Goal: Information Seeking & Learning: Learn about a topic

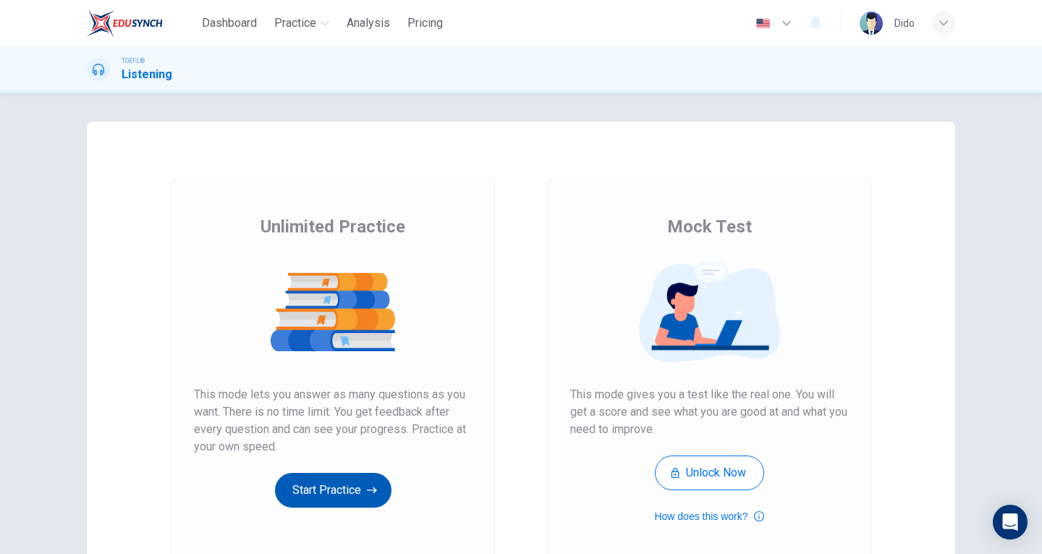
click at [367, 488] on icon "button" at bounding box center [372, 490] width 10 height 14
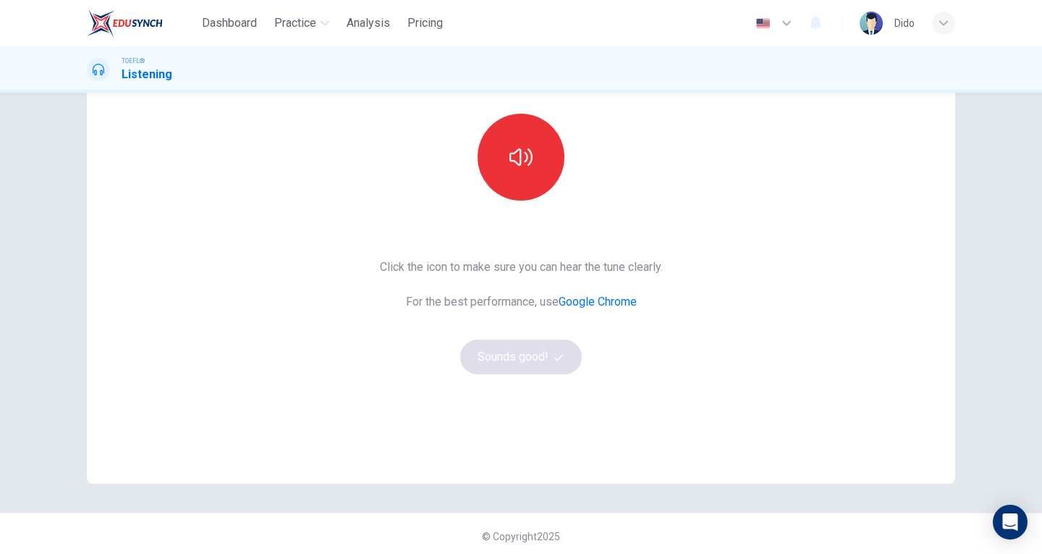
scroll to position [146, 0]
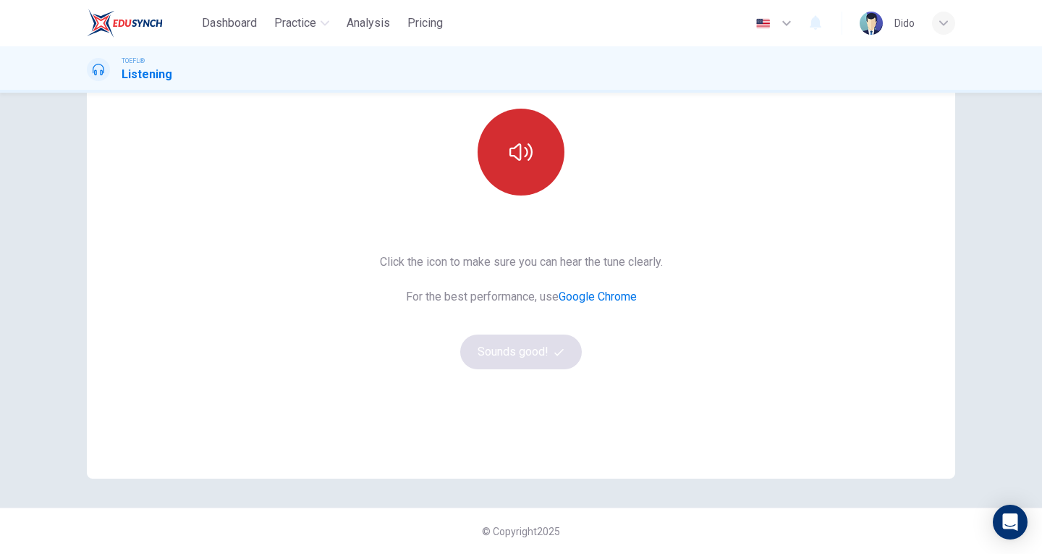
click at [517, 161] on icon "button" at bounding box center [520, 151] width 23 height 23
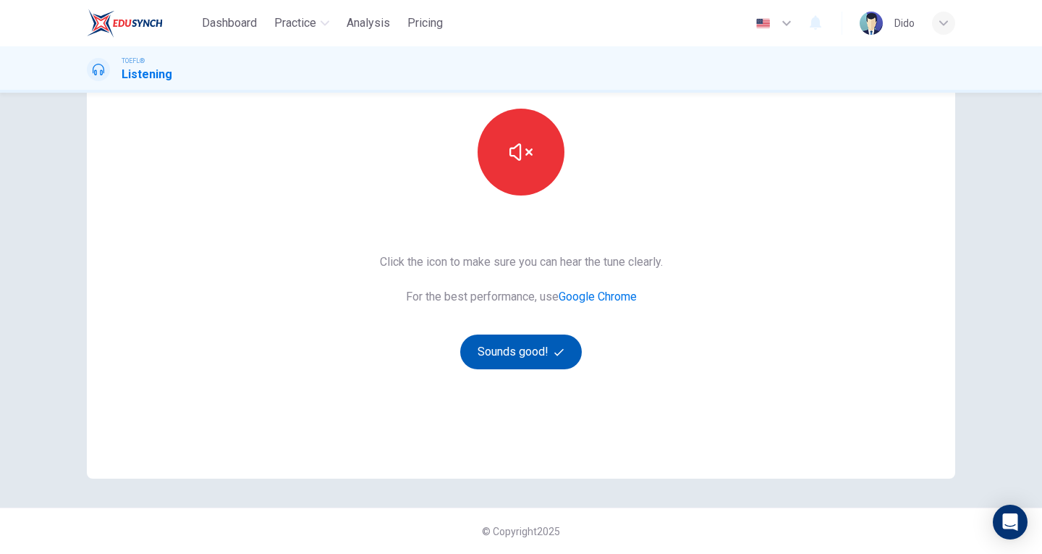
click at [554, 353] on icon "button" at bounding box center [558, 351] width 9 height 9
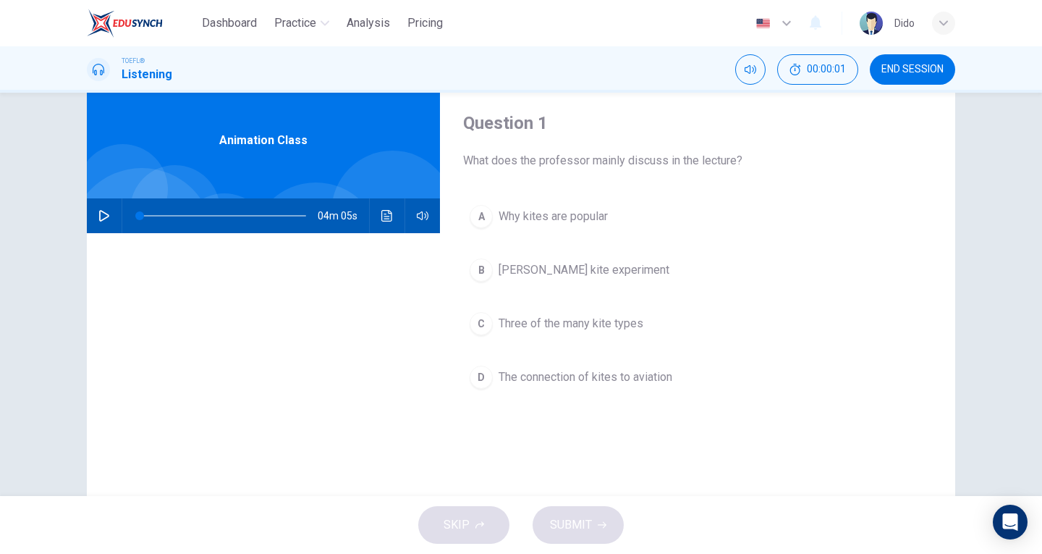
scroll to position [1, 0]
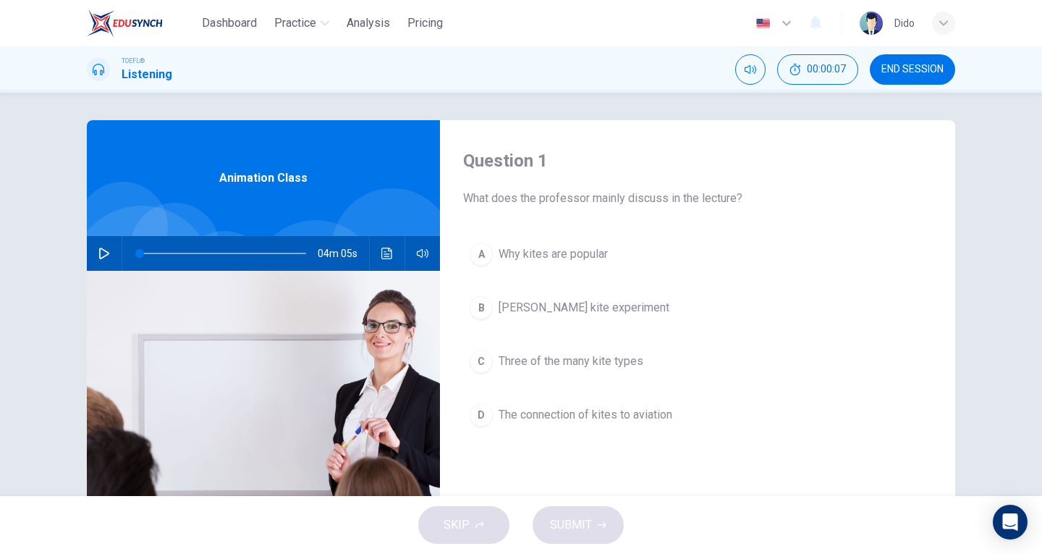
click at [103, 251] on icon "button" at bounding box center [104, 253] width 10 height 12
type input "0"
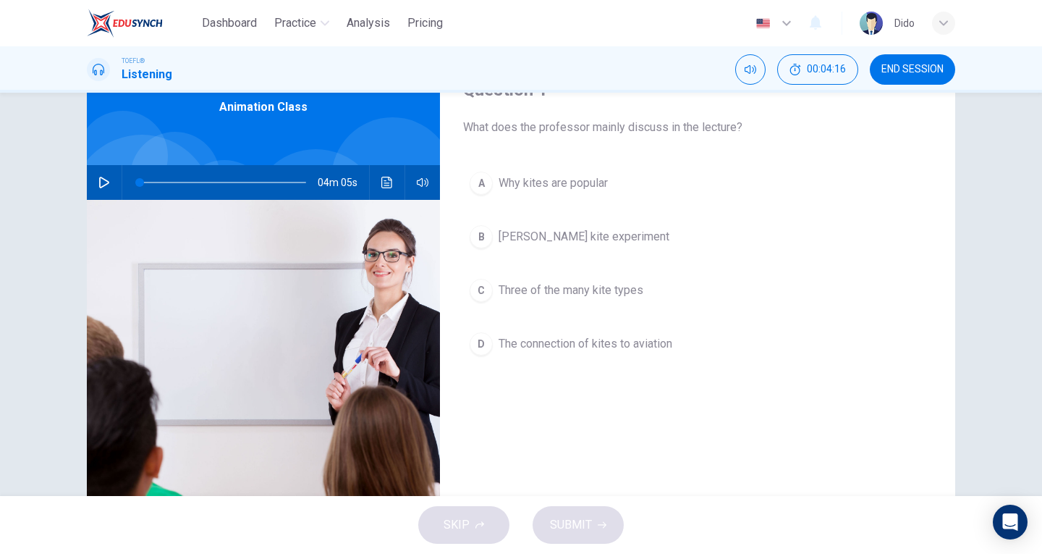
scroll to position [74, 0]
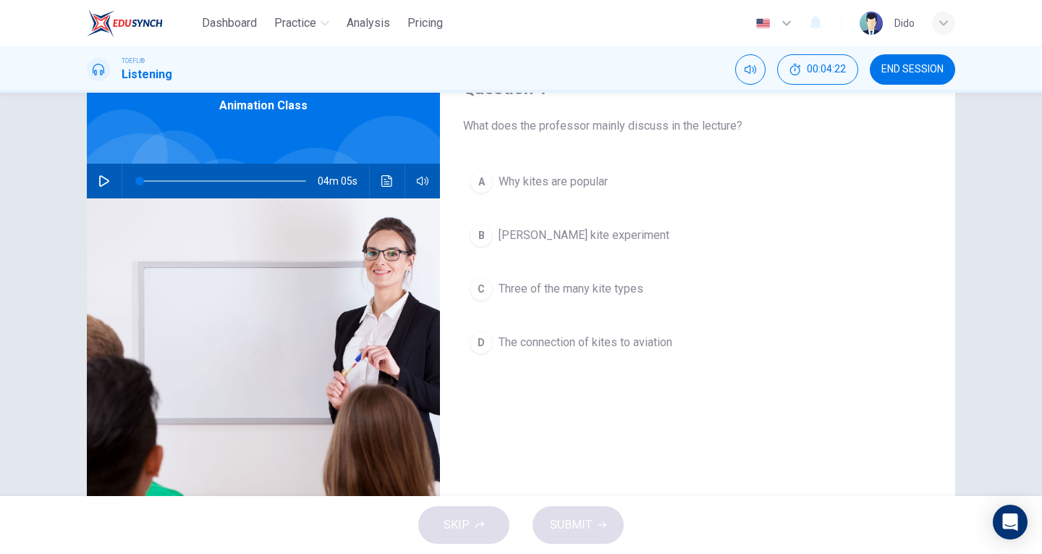
click at [619, 294] on span "Three of the many kite types" at bounding box center [571, 288] width 145 height 17
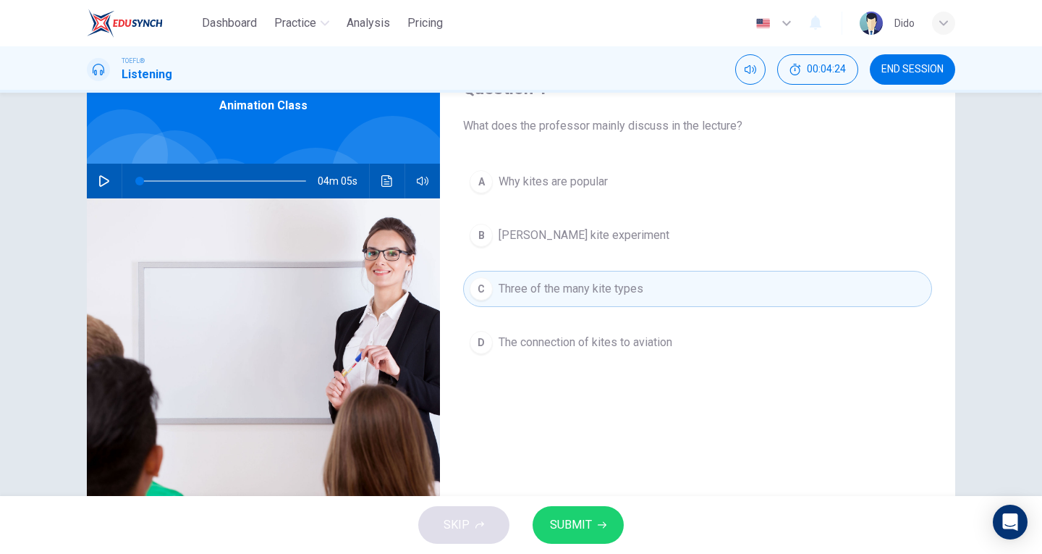
click at [600, 525] on icon "button" at bounding box center [602, 525] width 9 height 7
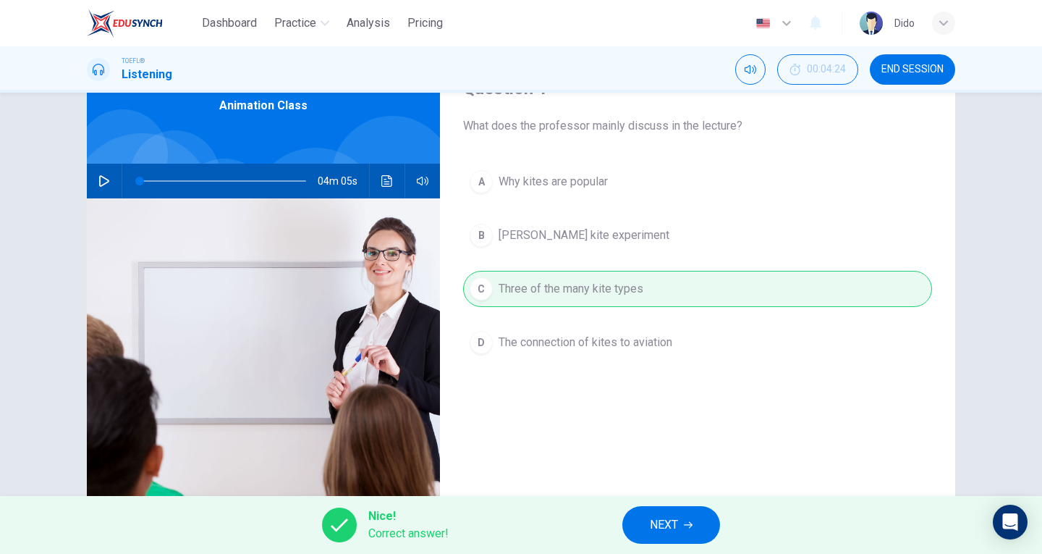
click at [698, 526] on button "NEXT" at bounding box center [671, 525] width 98 height 38
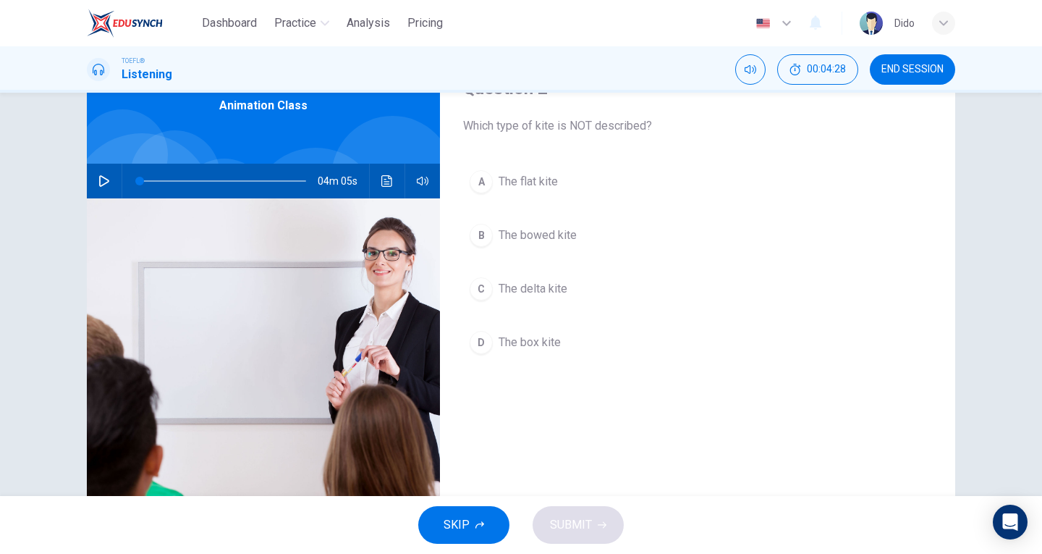
click at [545, 286] on span "The delta kite" at bounding box center [533, 288] width 69 height 17
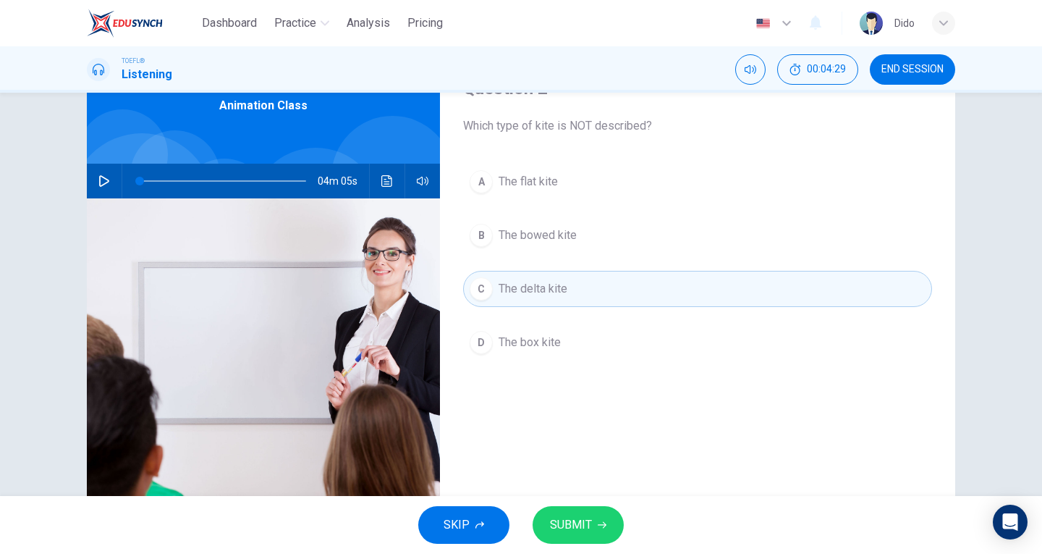
click at [570, 531] on span "SUBMIT" at bounding box center [571, 524] width 42 height 20
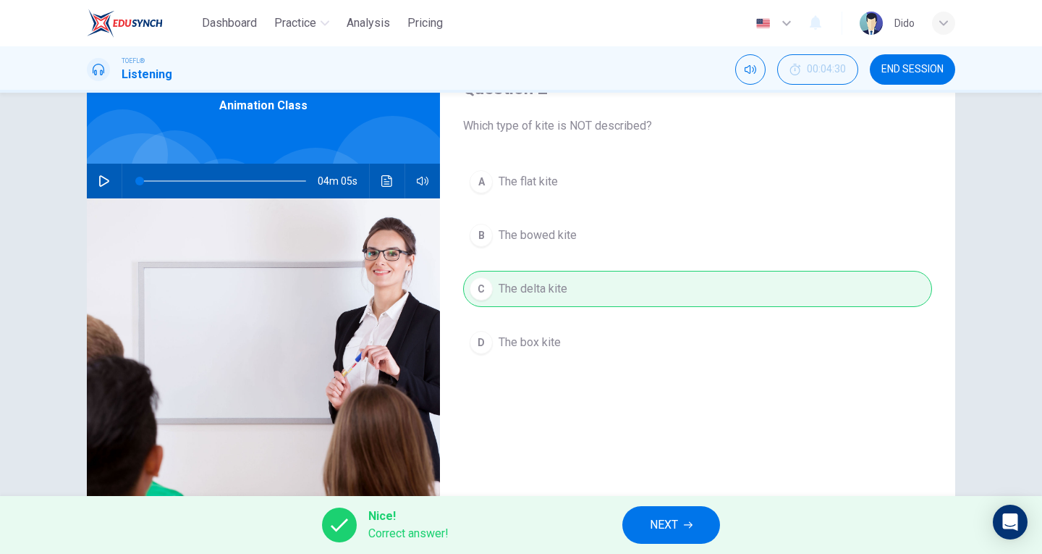
click at [701, 531] on button "NEXT" at bounding box center [671, 525] width 98 height 38
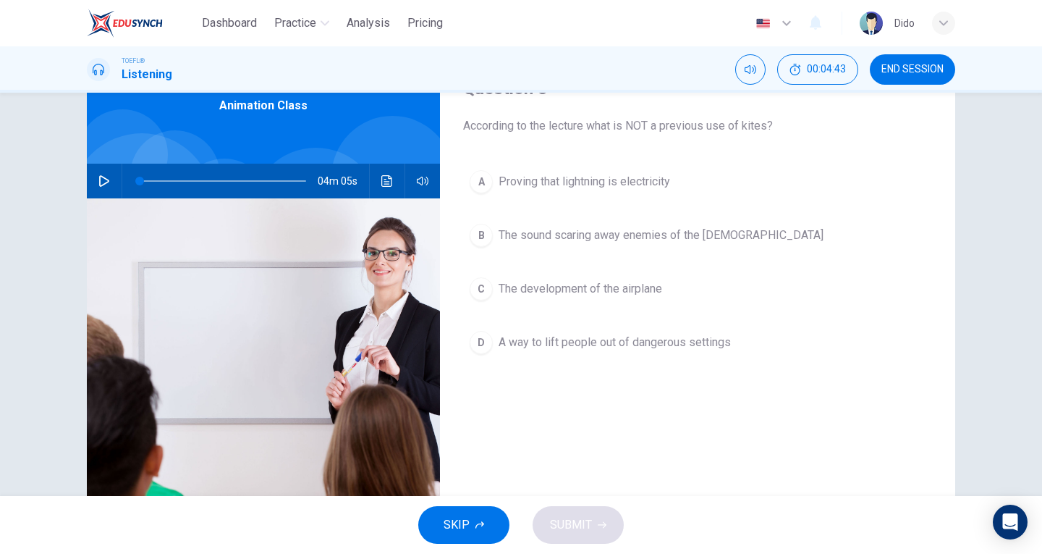
click at [689, 344] on span "A way to lift people out of dangerous settings" at bounding box center [615, 342] width 232 height 17
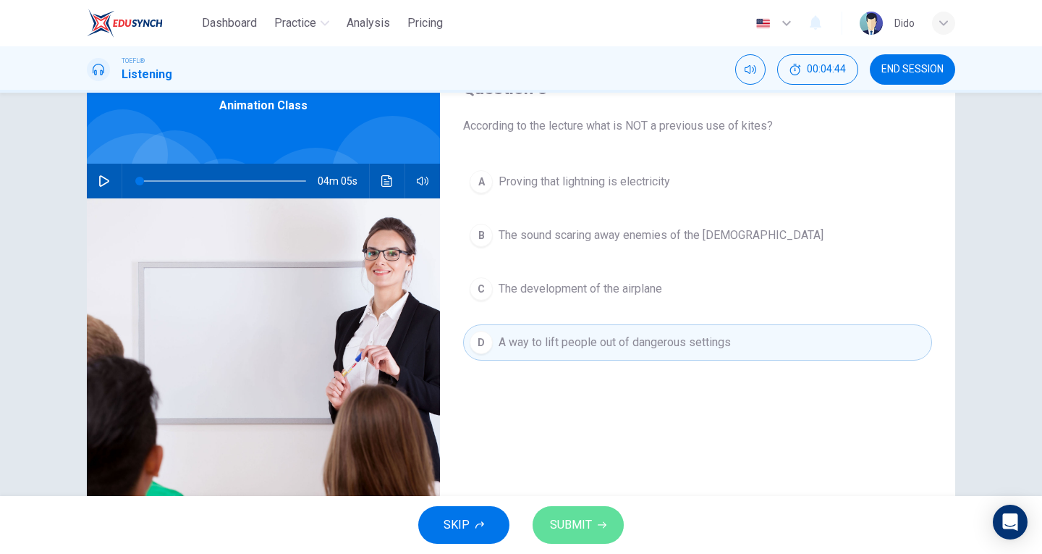
click at [582, 517] on span "SUBMIT" at bounding box center [571, 524] width 42 height 20
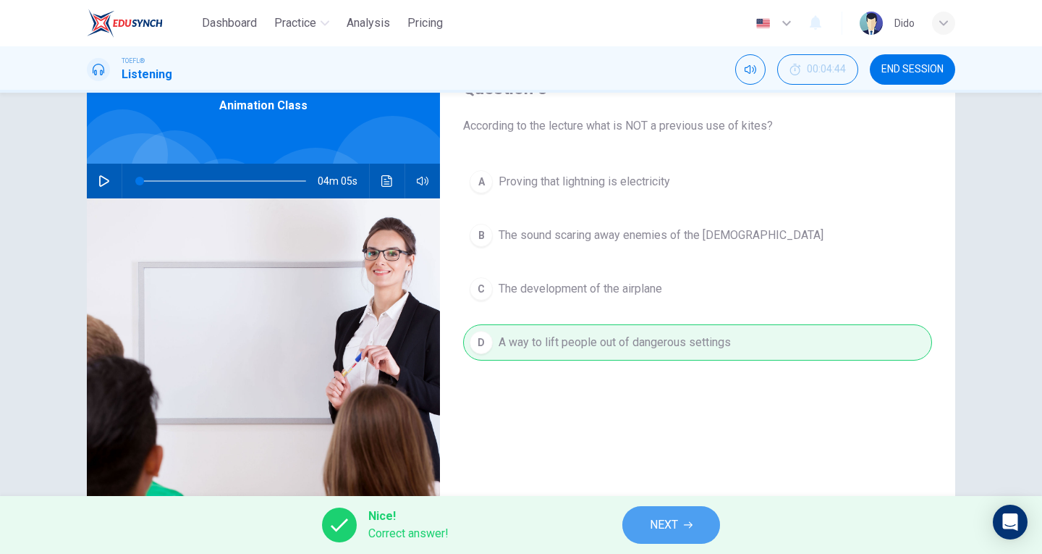
click at [682, 517] on button "NEXT" at bounding box center [671, 525] width 98 height 38
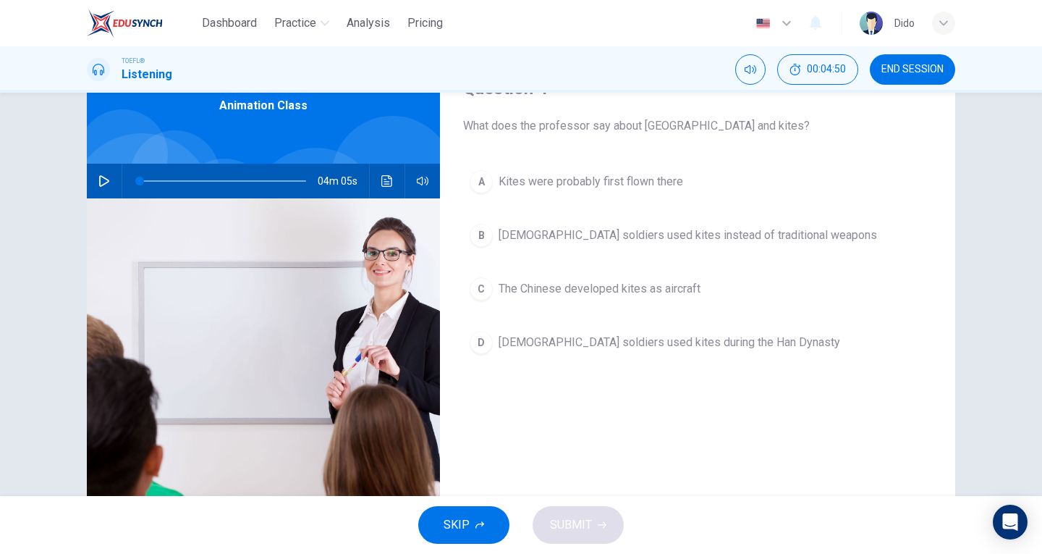
click at [595, 240] on span "[DEMOGRAPHIC_DATA] soldiers used kites instead of traditional weapons" at bounding box center [688, 234] width 378 height 17
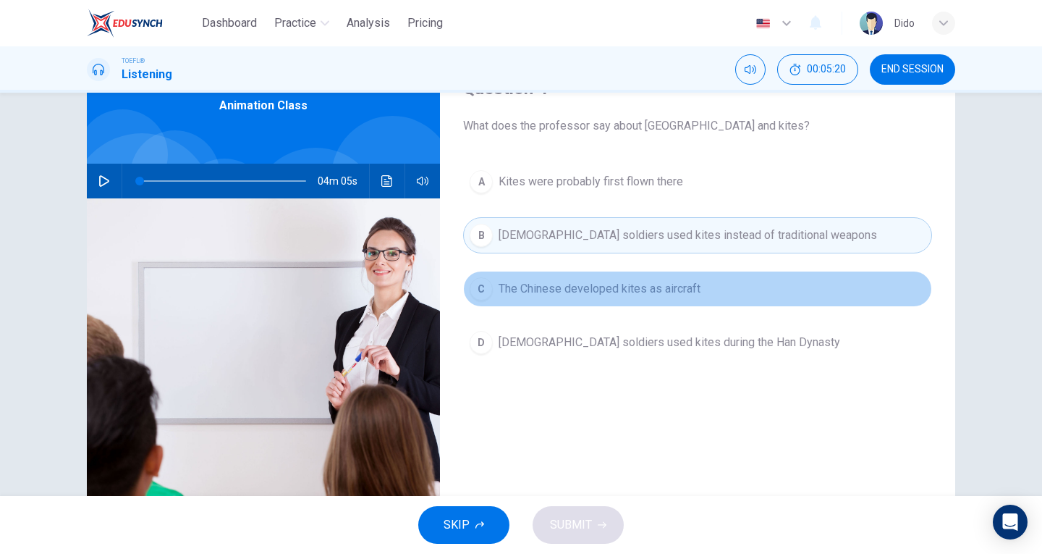
click at [587, 293] on span "The Chinese developed kites as aircraft" at bounding box center [600, 288] width 202 height 17
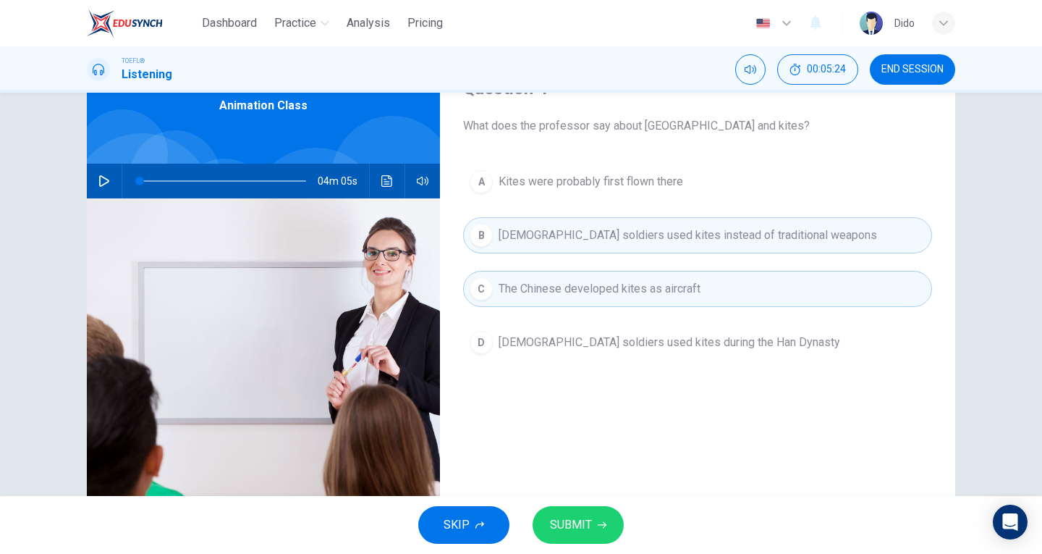
click at [581, 525] on span "SUBMIT" at bounding box center [571, 524] width 42 height 20
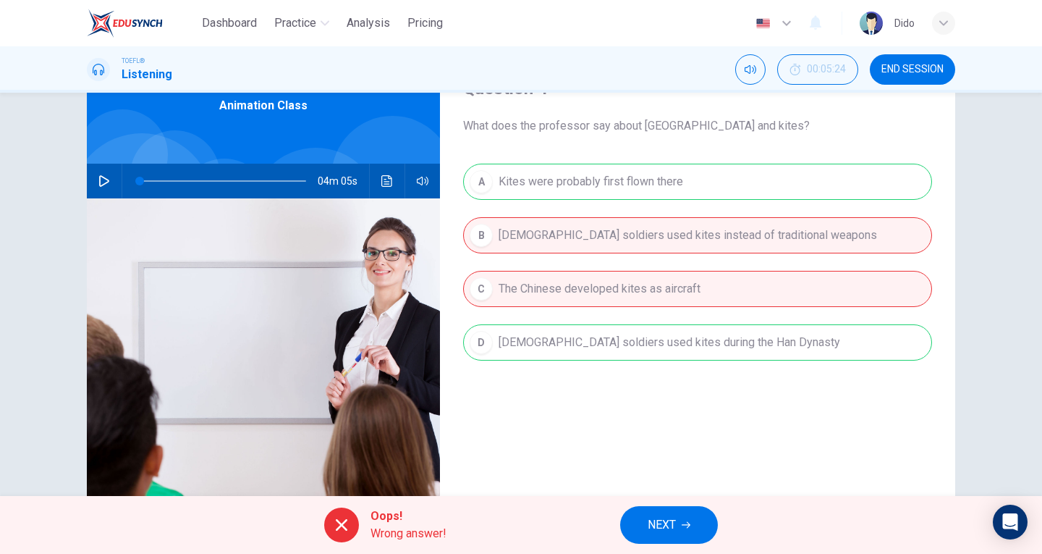
click at [599, 241] on div "A Kites were probably first flown there B [DEMOGRAPHIC_DATA] soldiers used kite…" at bounding box center [697, 277] width 469 height 226
click at [559, 346] on div "A Kites were probably first flown there B [DEMOGRAPHIC_DATA] soldiers used kite…" at bounding box center [697, 277] width 469 height 226
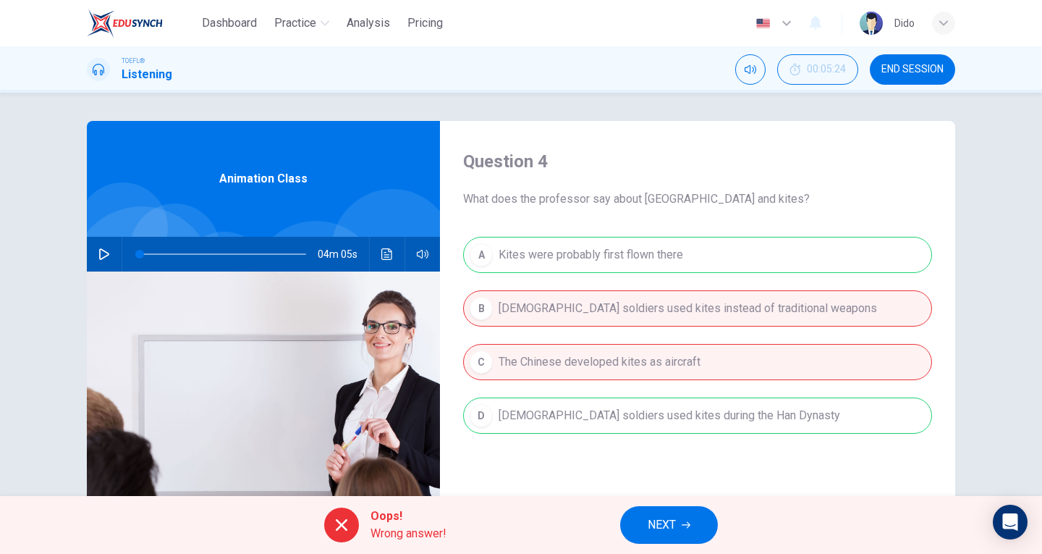
scroll to position [0, 0]
drag, startPoint x: 568, startPoint y: 276, endPoint x: 554, endPoint y: 310, distance: 36.3
click at [568, 277] on div "A Kites were probably first flown there B [DEMOGRAPHIC_DATA] soldiers used kite…" at bounding box center [697, 350] width 469 height 226
drag, startPoint x: 554, startPoint y: 313, endPoint x: 552, endPoint y: 322, distance: 8.8
click at [554, 314] on div "A Kites were probably first flown there B [DEMOGRAPHIC_DATA] soldiers used kite…" at bounding box center [697, 350] width 469 height 226
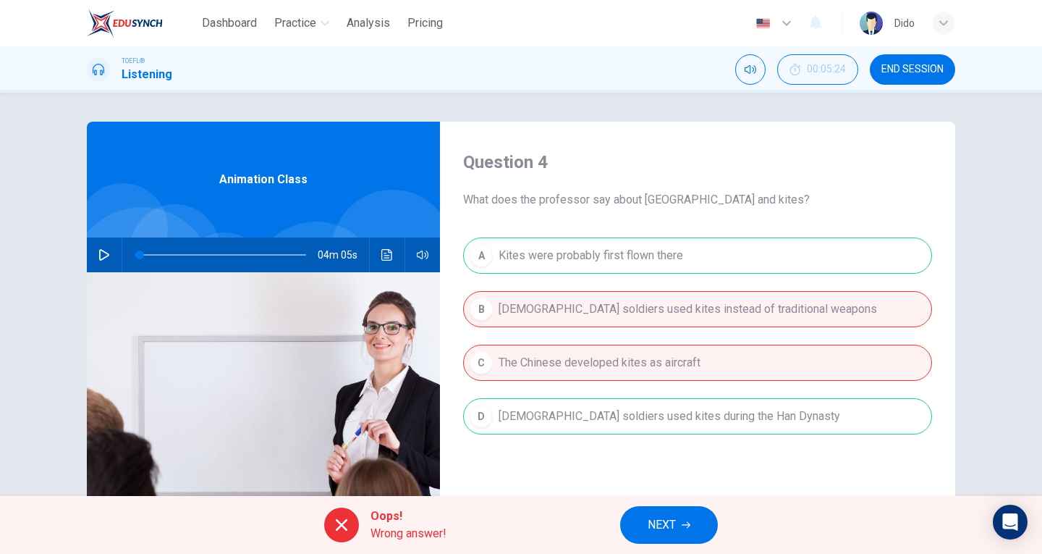
drag, startPoint x: 551, startPoint y: 351, endPoint x: 539, endPoint y: 427, distance: 76.9
click at [551, 351] on div "A Kites were probably first flown there B [DEMOGRAPHIC_DATA] soldiers used kite…" at bounding box center [697, 350] width 469 height 226
click at [538, 433] on div "A Kites were probably first flown there B [DEMOGRAPHIC_DATA] soldiers used kite…" at bounding box center [697, 350] width 469 height 226
click at [599, 245] on div "A Kites were probably first flown there B [DEMOGRAPHIC_DATA] soldiers used kite…" at bounding box center [697, 350] width 469 height 226
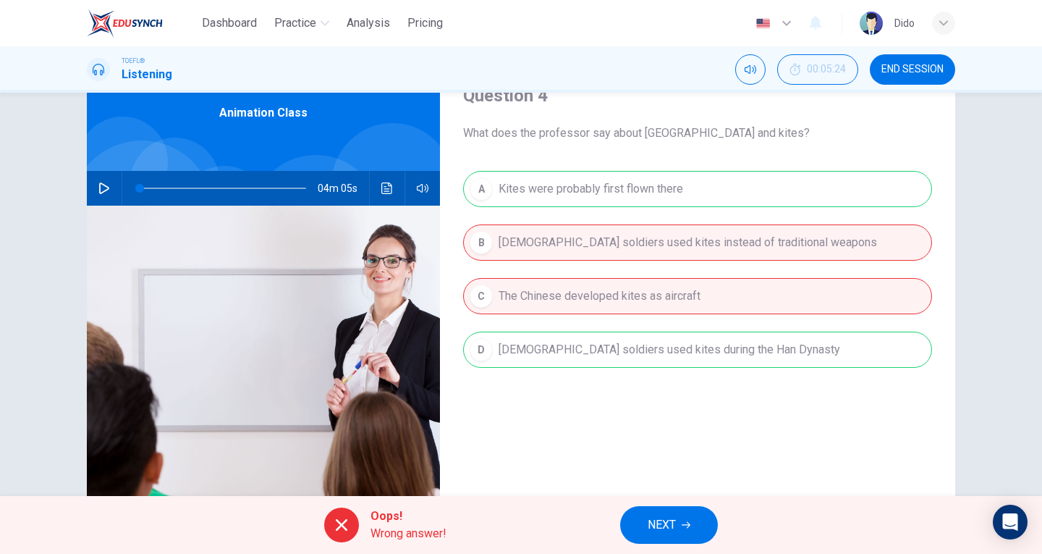
scroll to position [72, 0]
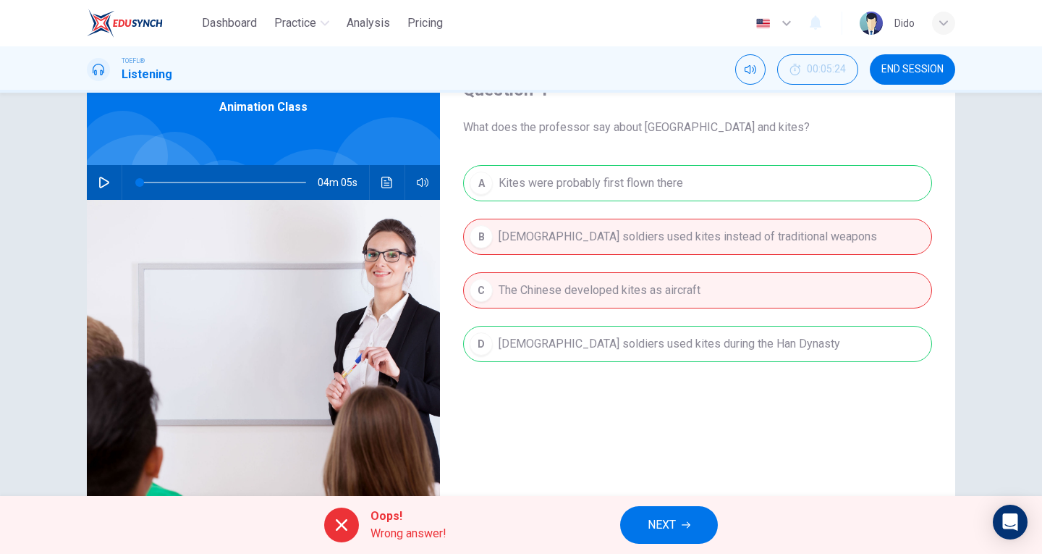
click at [695, 531] on button "NEXT" at bounding box center [669, 525] width 98 height 38
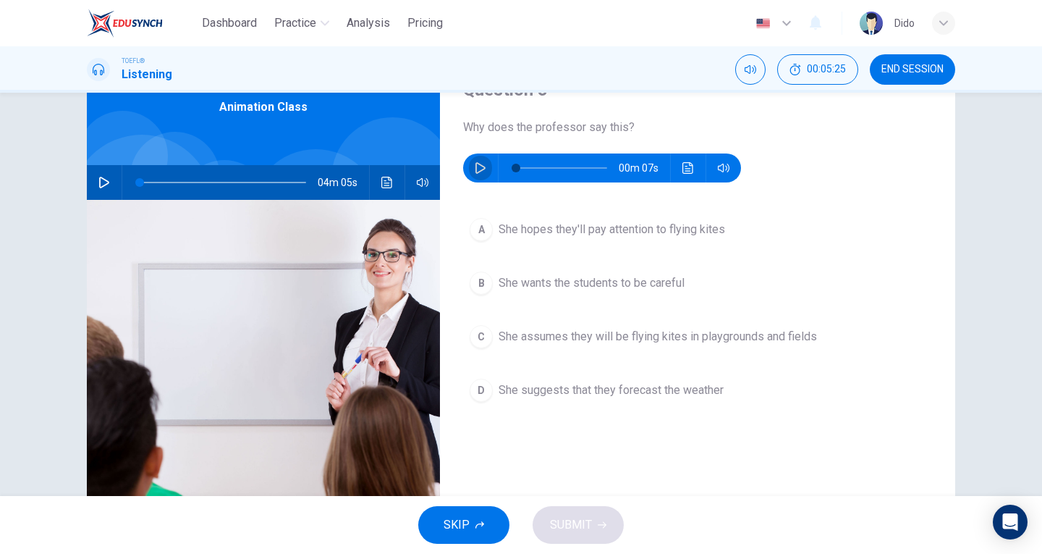
click at [479, 170] on icon "button" at bounding box center [480, 168] width 10 height 12
type input "0"
click at [617, 224] on span "She hopes they'll pay attention to flying kites" at bounding box center [612, 229] width 226 height 17
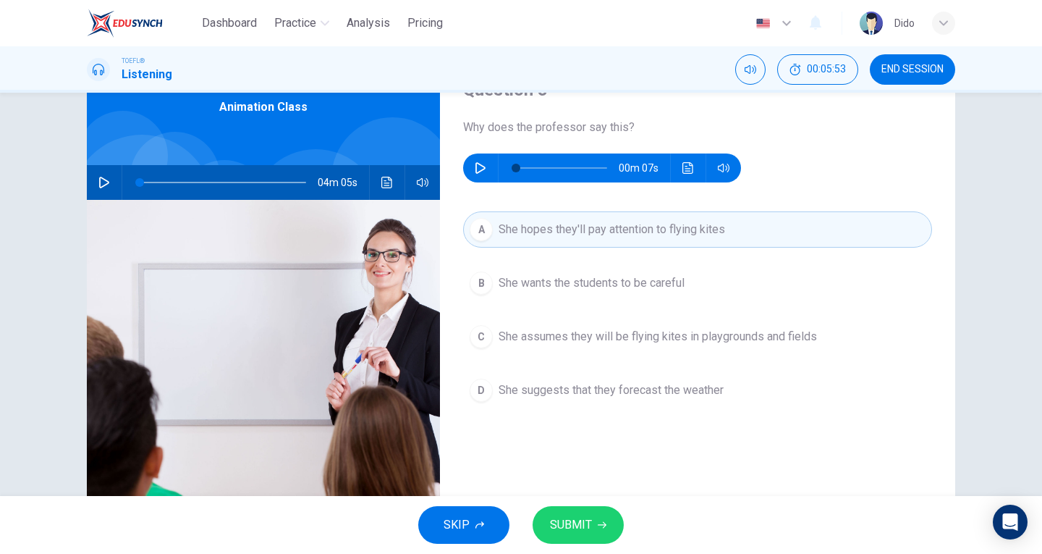
click at [577, 520] on span "SUBMIT" at bounding box center [571, 524] width 42 height 20
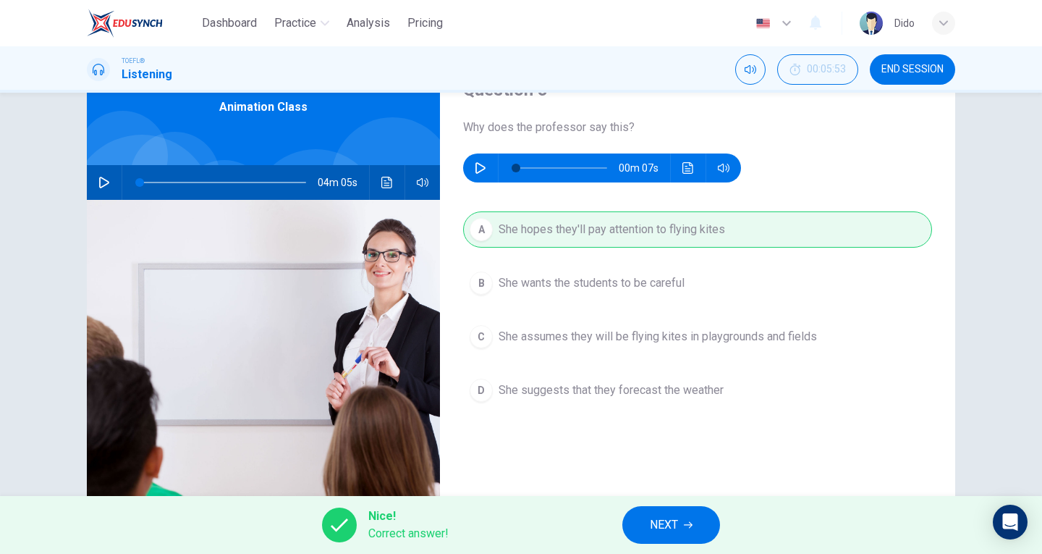
click at [671, 516] on span "NEXT" at bounding box center [664, 524] width 28 height 20
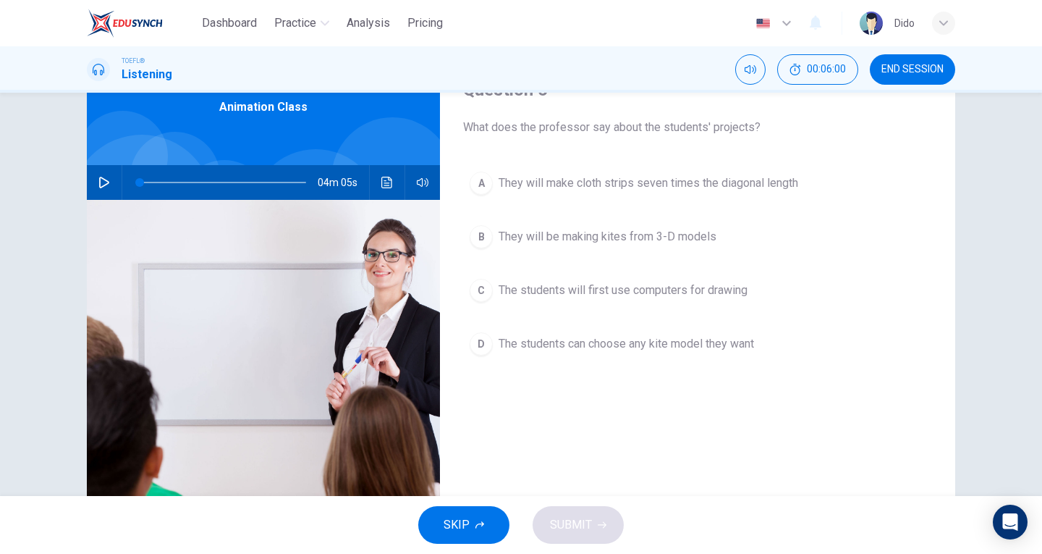
click at [670, 240] on span "They will be making kites from 3-D models" at bounding box center [608, 236] width 218 height 17
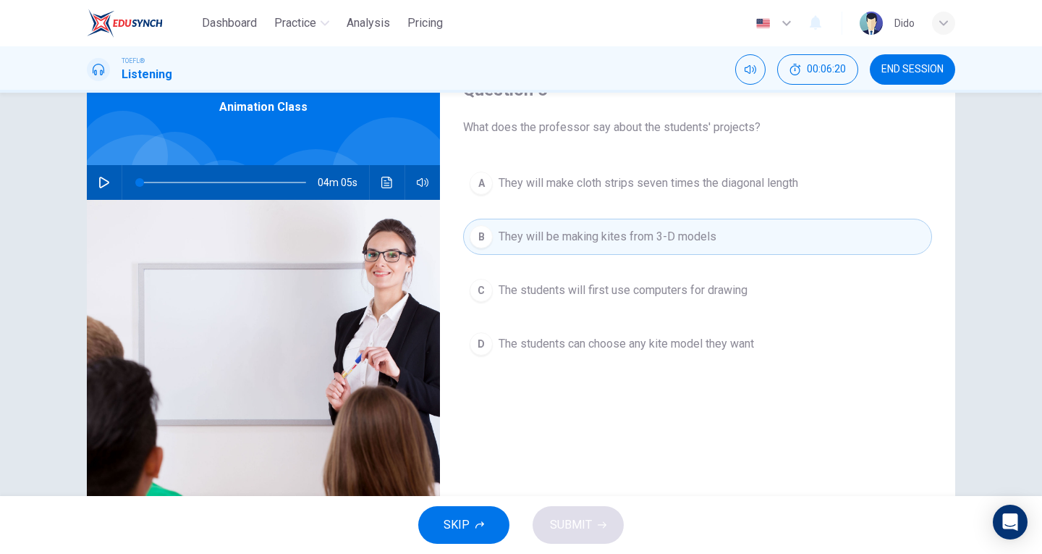
click at [616, 341] on span "The students can choose any kite model they want" at bounding box center [626, 343] width 255 height 17
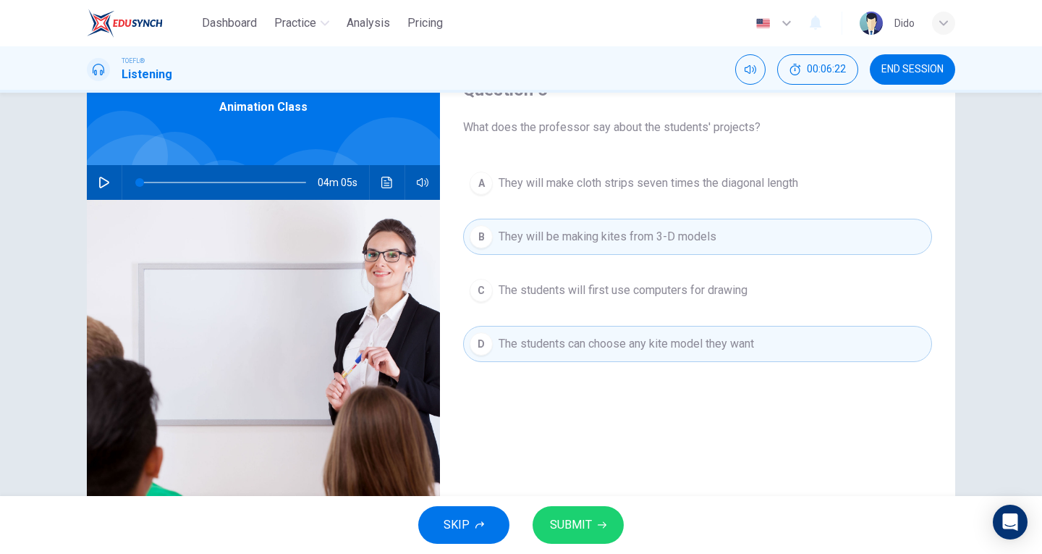
click at [559, 523] on span "SUBMIT" at bounding box center [571, 524] width 42 height 20
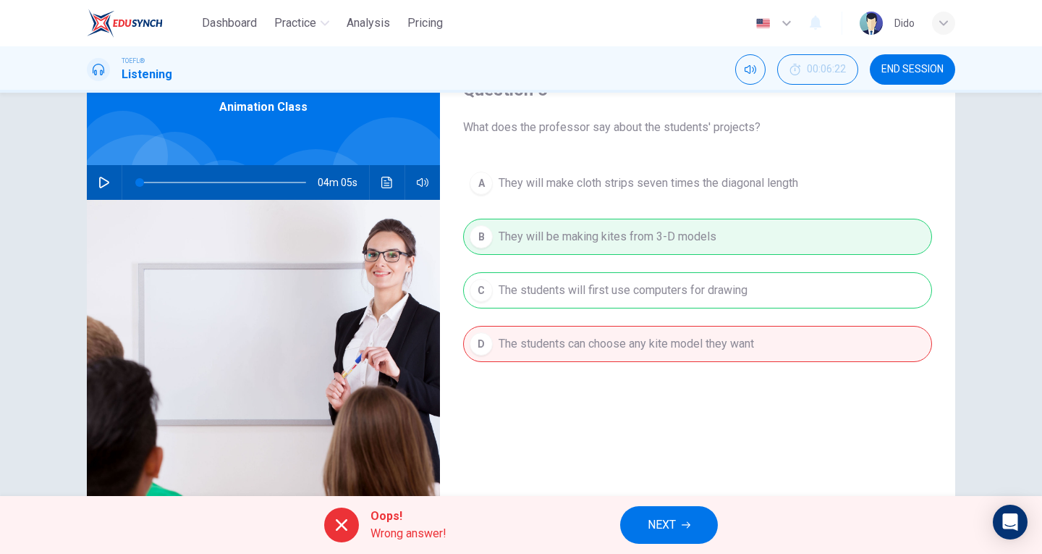
click at [656, 515] on span "NEXT" at bounding box center [662, 524] width 28 height 20
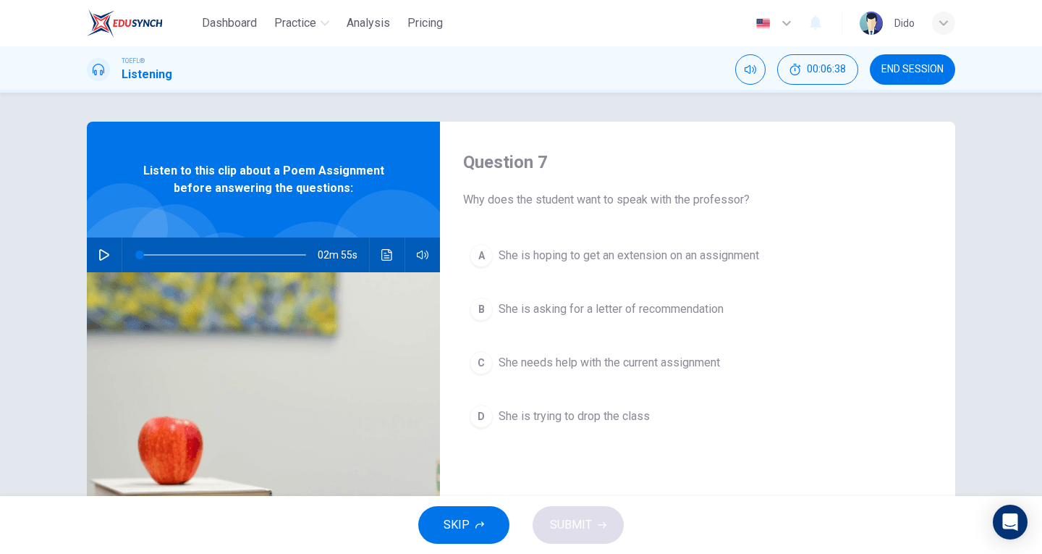
click at [101, 256] on icon "button" at bounding box center [104, 255] width 12 height 12
click at [100, 255] on icon "button" at bounding box center [104, 255] width 12 height 12
type input "37"
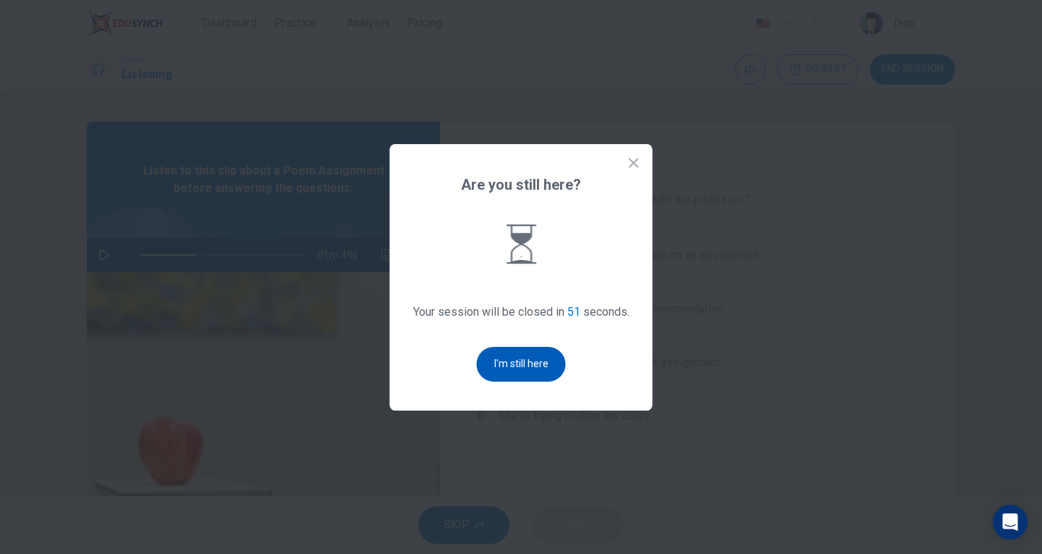
click at [527, 357] on button "I'm still here" at bounding box center [521, 364] width 89 height 35
